Goal: Communication & Community: Answer question/provide support

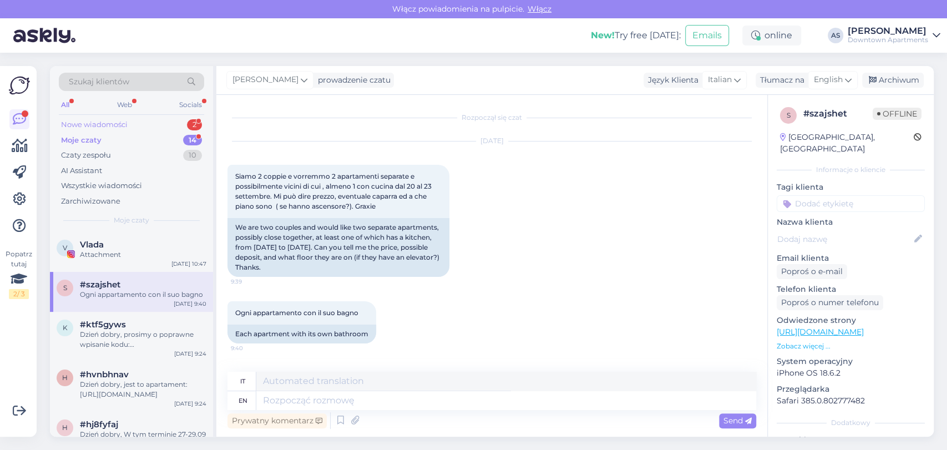
click at [143, 121] on div "Nowe wiadomości 2" at bounding box center [131, 125] width 145 height 16
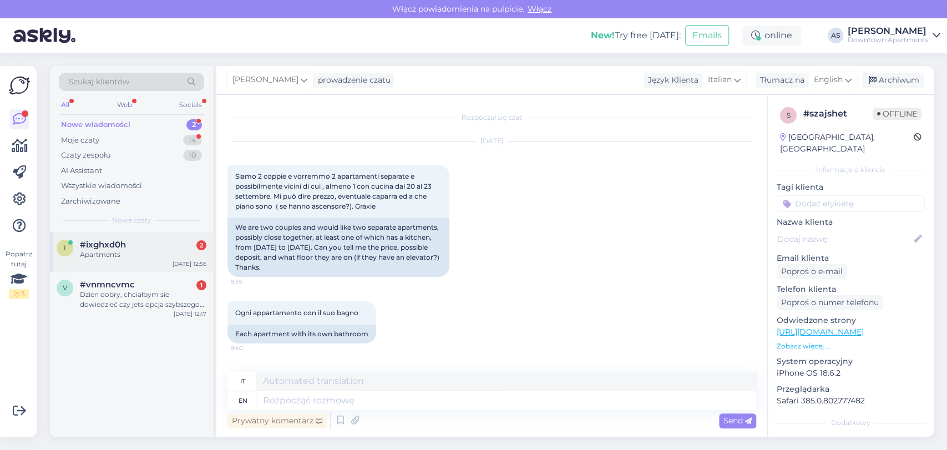
click at [133, 260] on div "i #ixghxd0h 2 Apartments [DATE] 12:56" at bounding box center [131, 252] width 163 height 40
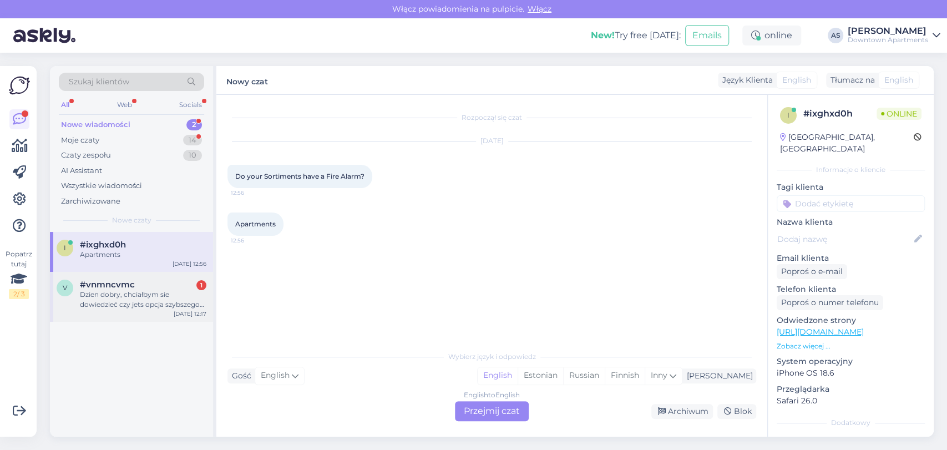
click at [165, 305] on div "Dzien dobry, chciałbym sie dowiedzieć czy jets opcja szybszego zameldowania, cz…" at bounding box center [143, 300] width 127 height 20
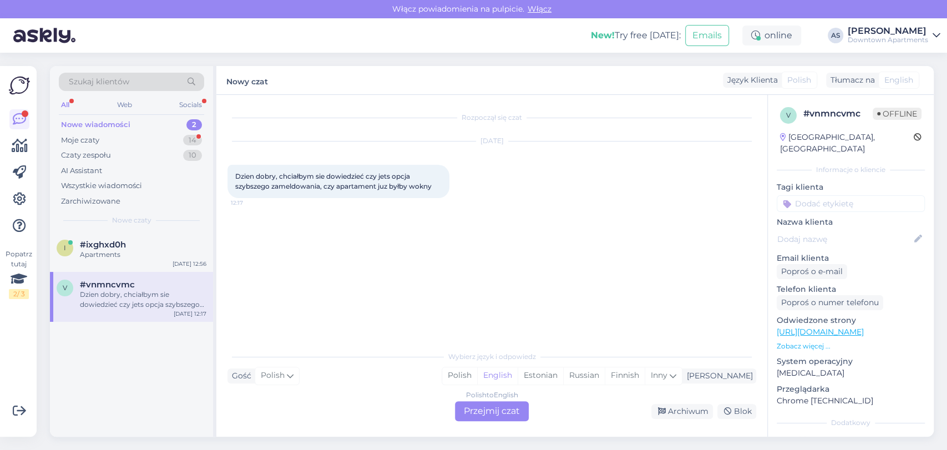
click at [507, 409] on div "Polish to English Przejmij czat" at bounding box center [492, 411] width 74 height 20
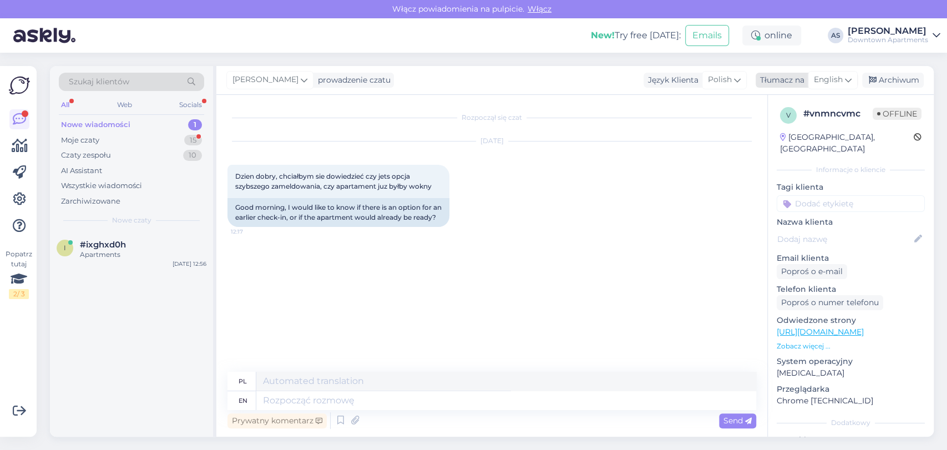
click at [838, 79] on span "English" at bounding box center [828, 80] width 29 height 12
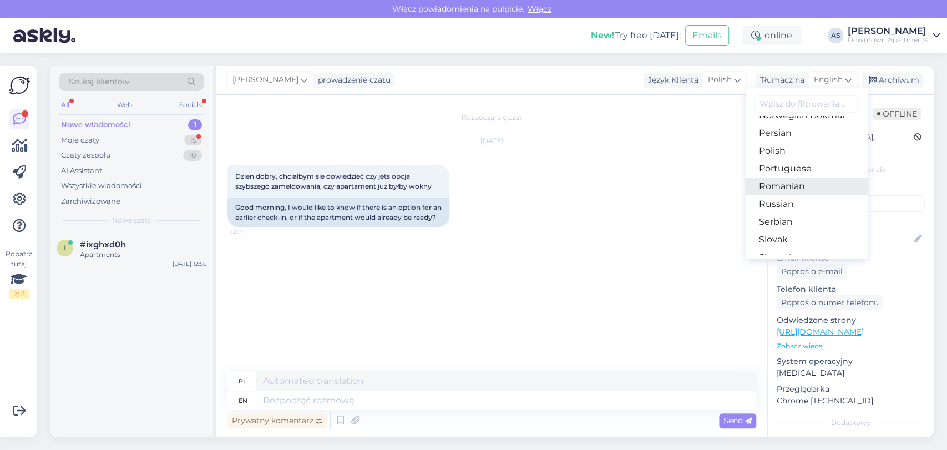
scroll to position [370, 0]
click at [795, 153] on link "Polish" at bounding box center [807, 151] width 122 height 18
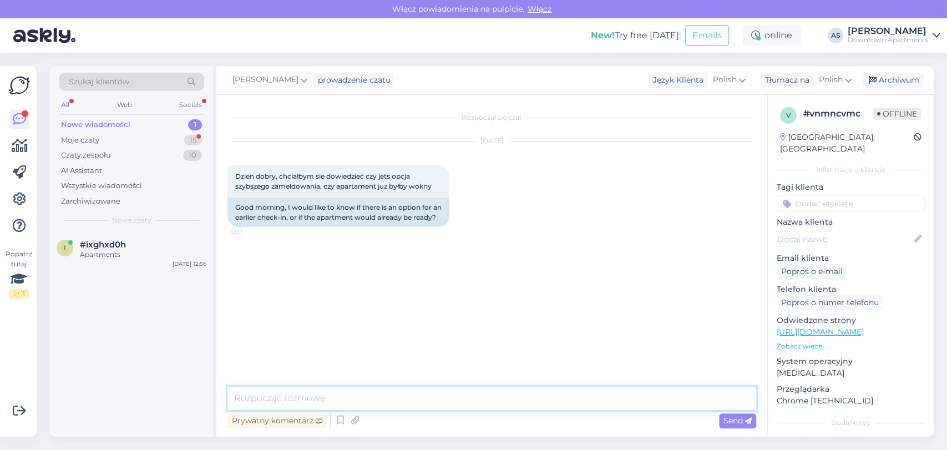
click at [517, 391] on textarea at bounding box center [492, 398] width 529 height 23
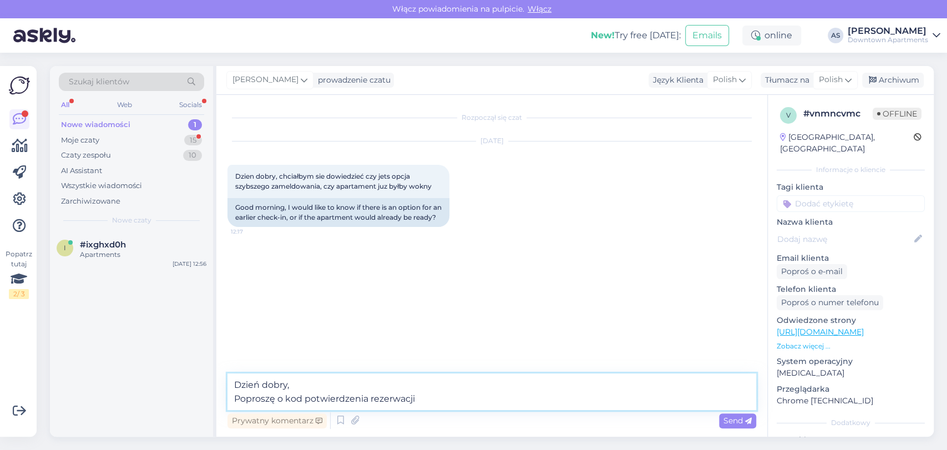
type textarea "Dzień dobry, Poproszę o kod potwierdzenia rezerwacji."
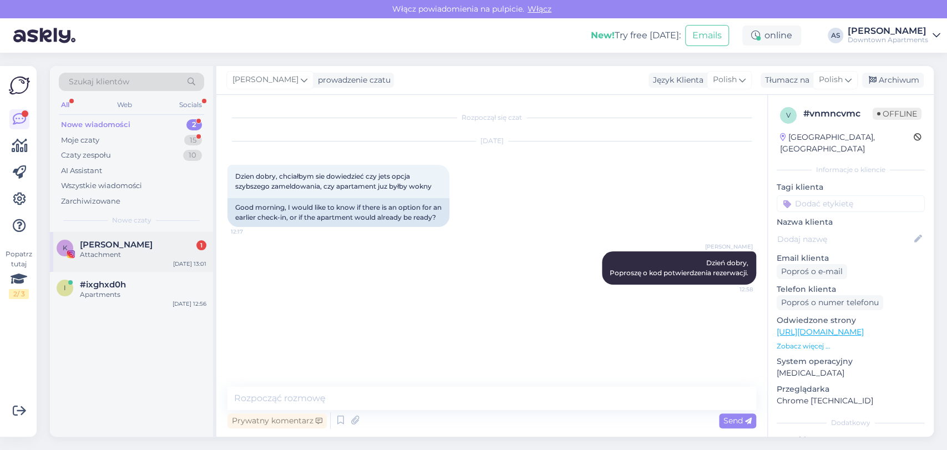
click at [132, 267] on div "K [PERSON_NAME] 1 Attachment [DATE] 13:01" at bounding box center [131, 252] width 163 height 40
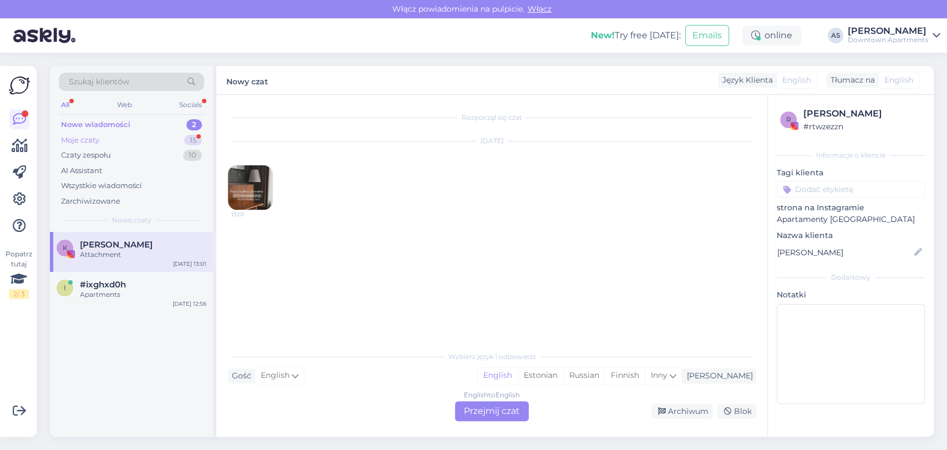
click at [158, 140] on div "Moje czaty 15" at bounding box center [131, 141] width 145 height 16
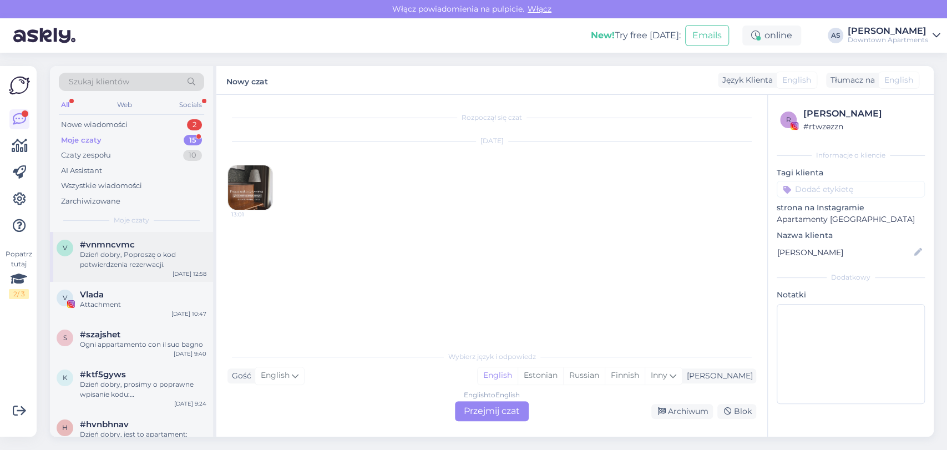
click at [147, 247] on div "#vnmncvmc" at bounding box center [143, 245] width 127 height 10
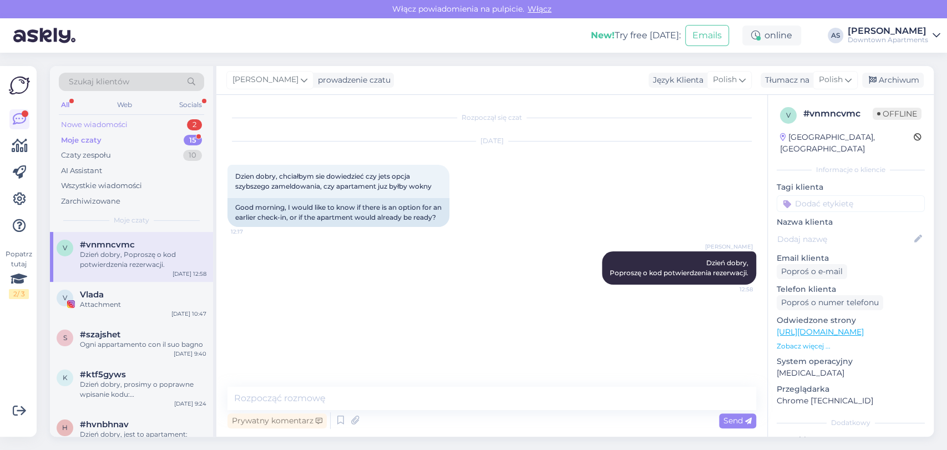
click at [138, 119] on div "Nowe wiadomości 2" at bounding box center [131, 125] width 145 height 16
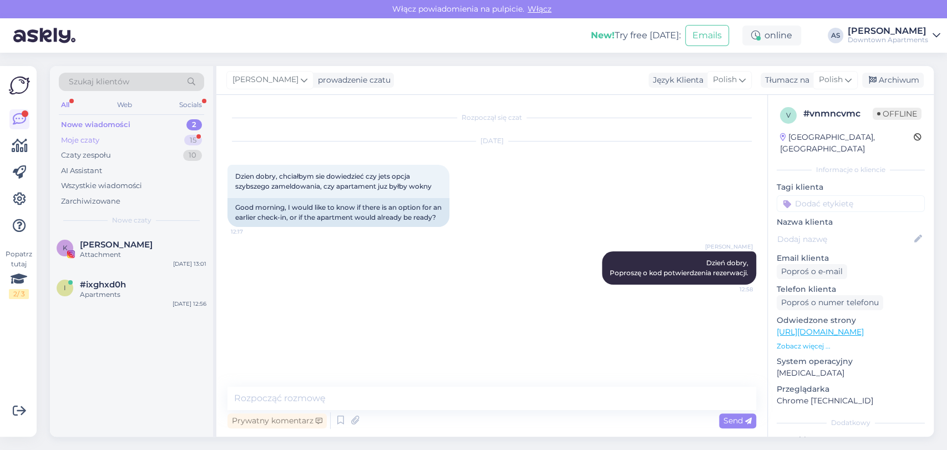
click at [133, 143] on div "Moje czaty 15" at bounding box center [131, 141] width 145 height 16
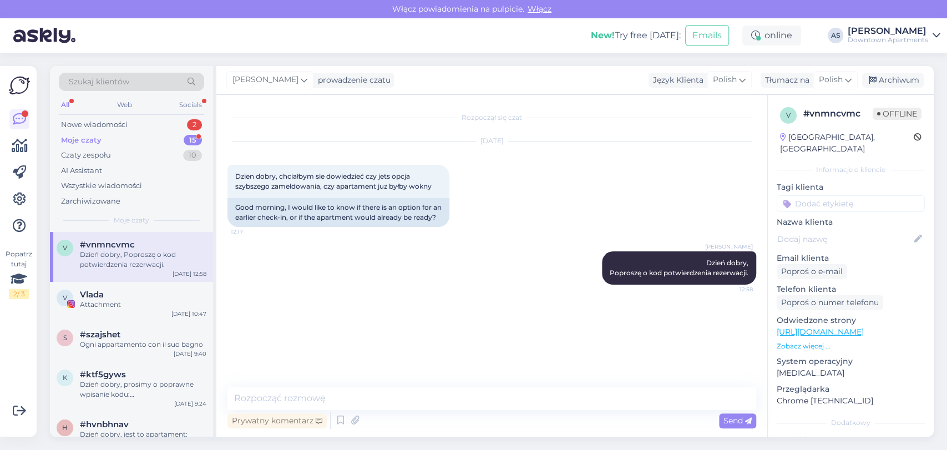
click at [100, 146] on div "Moje czaty 15" at bounding box center [131, 141] width 145 height 16
click at [99, 154] on div "Czaty zespołu" at bounding box center [86, 155] width 50 height 11
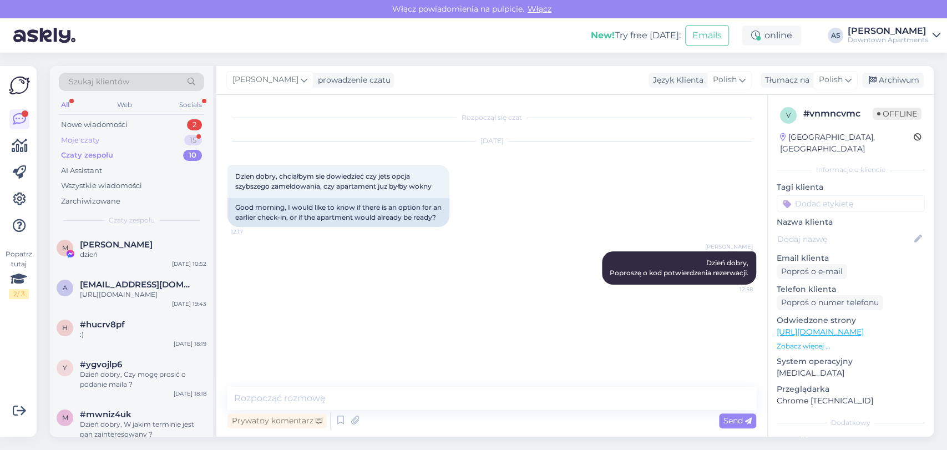
click at [100, 141] on div "Moje czaty 15" at bounding box center [131, 141] width 145 height 16
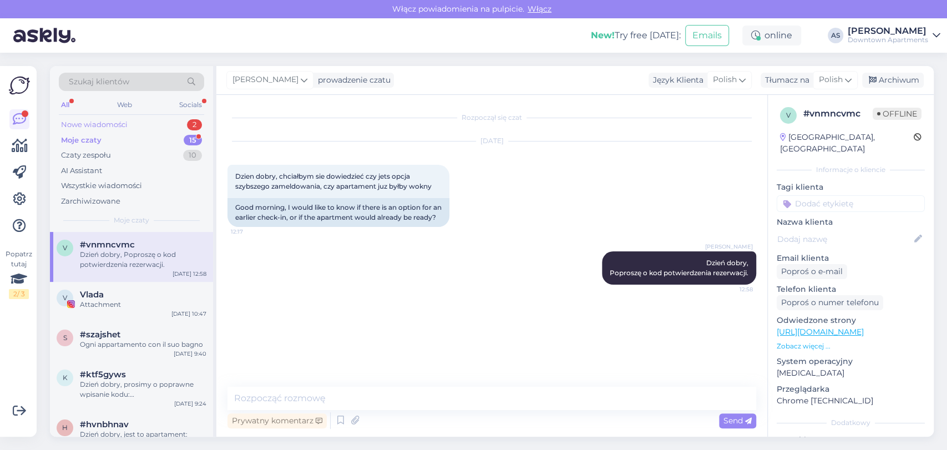
click at [175, 121] on div "Nowe wiadomości 2" at bounding box center [131, 125] width 145 height 16
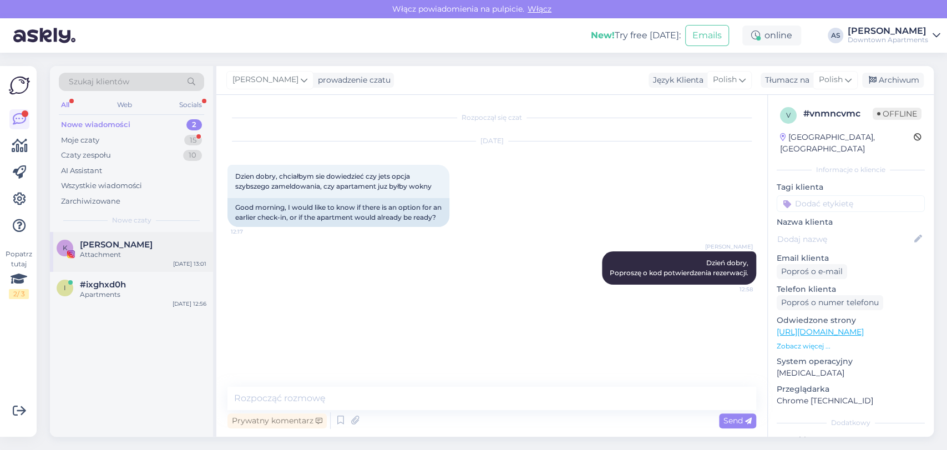
click at [130, 254] on div "Attachment" at bounding box center [143, 255] width 127 height 10
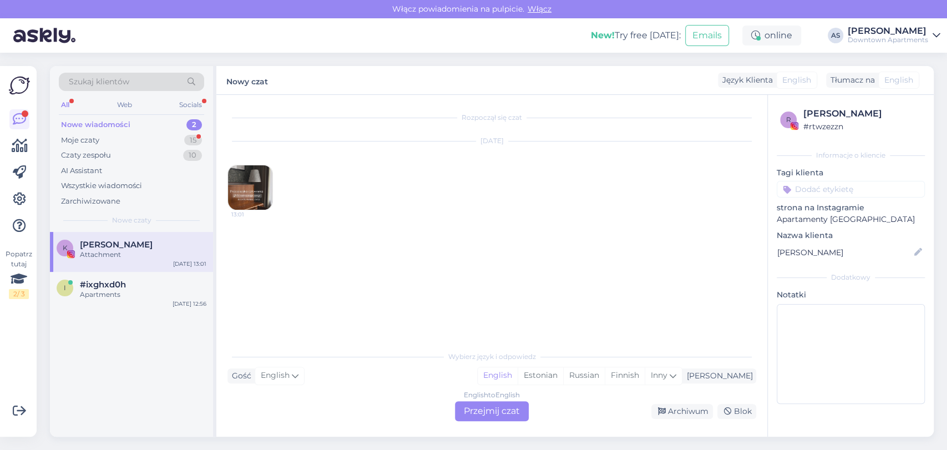
click at [493, 418] on div "English to English Przejmij czat" at bounding box center [492, 411] width 74 height 20
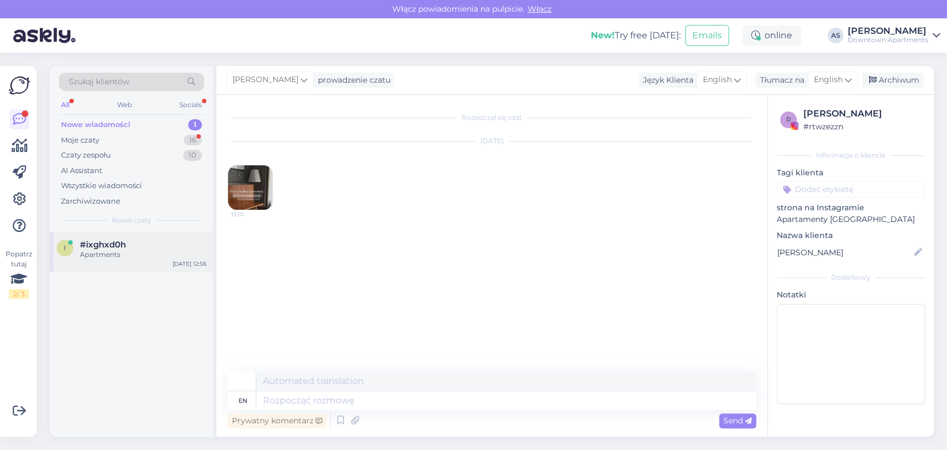
click at [94, 245] on span "#ixghxd0h" at bounding box center [103, 245] width 46 height 10
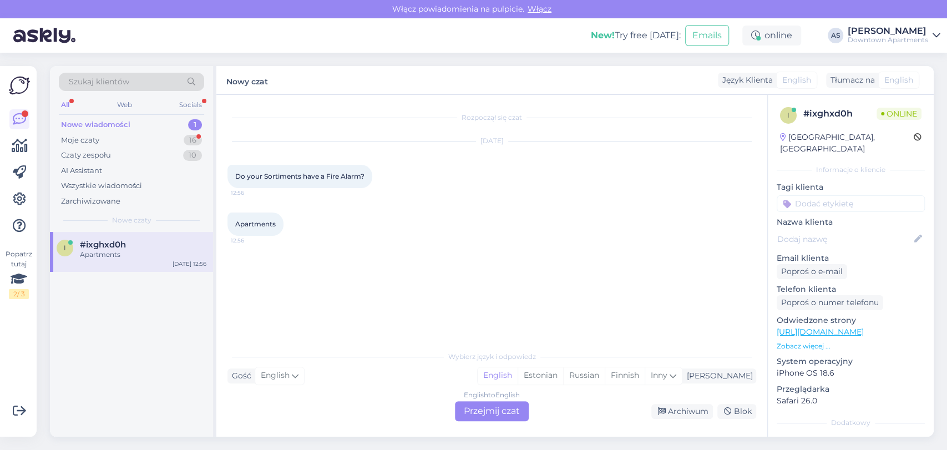
click at [519, 406] on div "English to English Przejmij czat" at bounding box center [492, 411] width 74 height 20
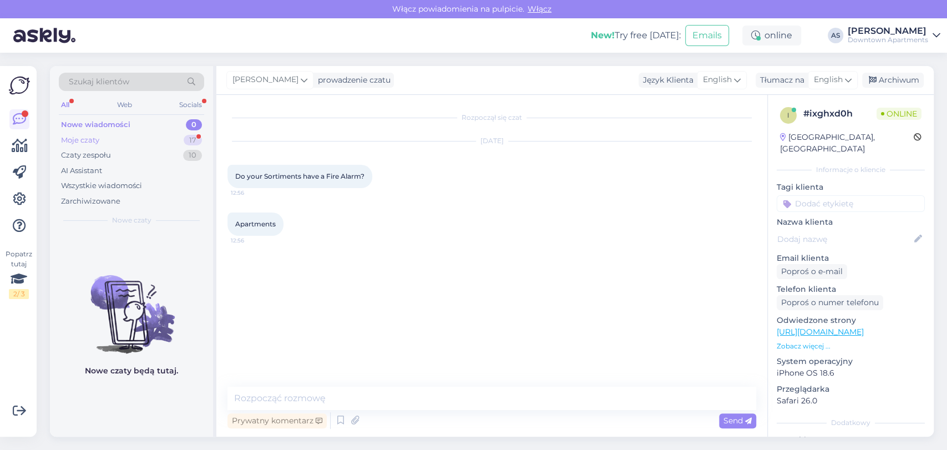
click at [137, 139] on div "Moje czaty 17" at bounding box center [131, 141] width 145 height 16
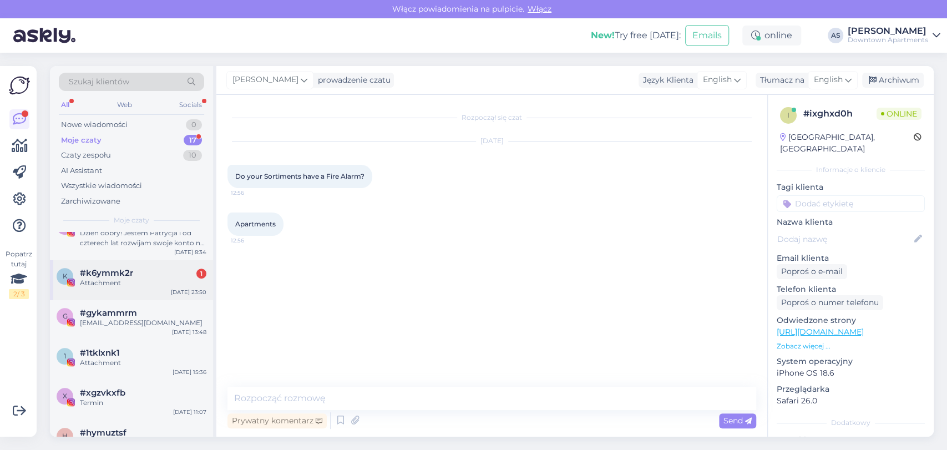
scroll to position [502, 0]
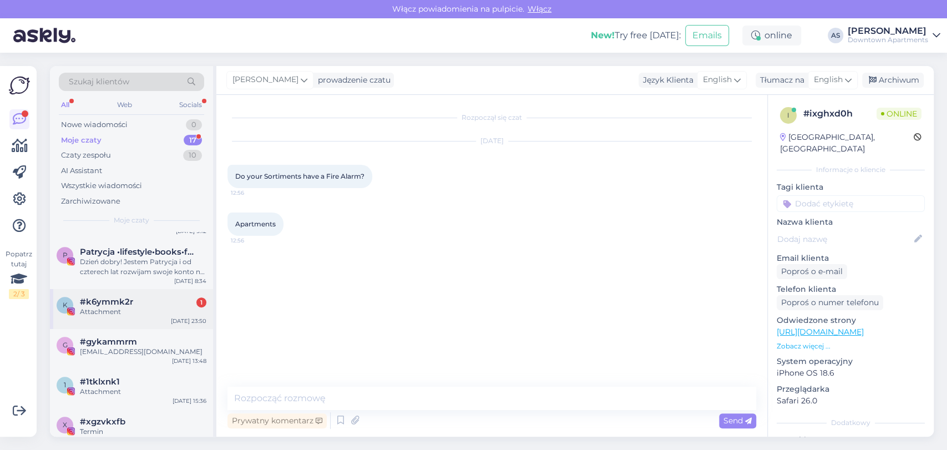
click at [145, 315] on div "Attachment" at bounding box center [143, 312] width 127 height 10
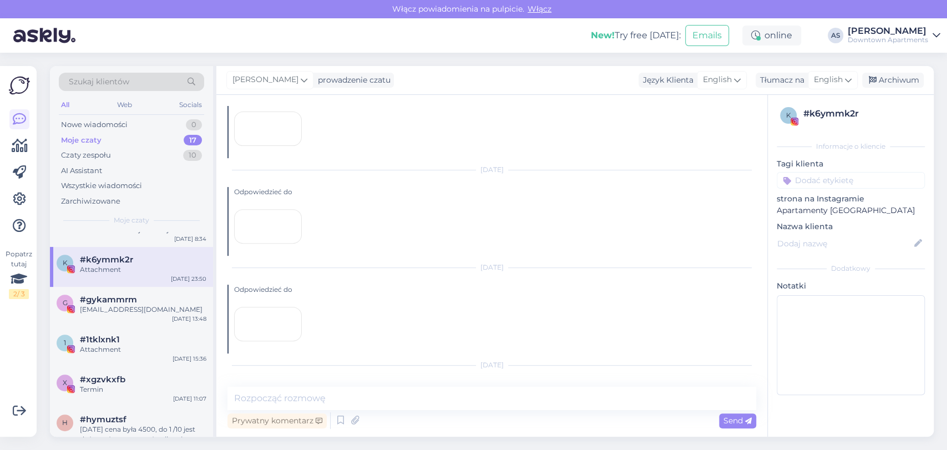
scroll to position [522, 0]
